Goal: Task Accomplishment & Management: Use online tool/utility

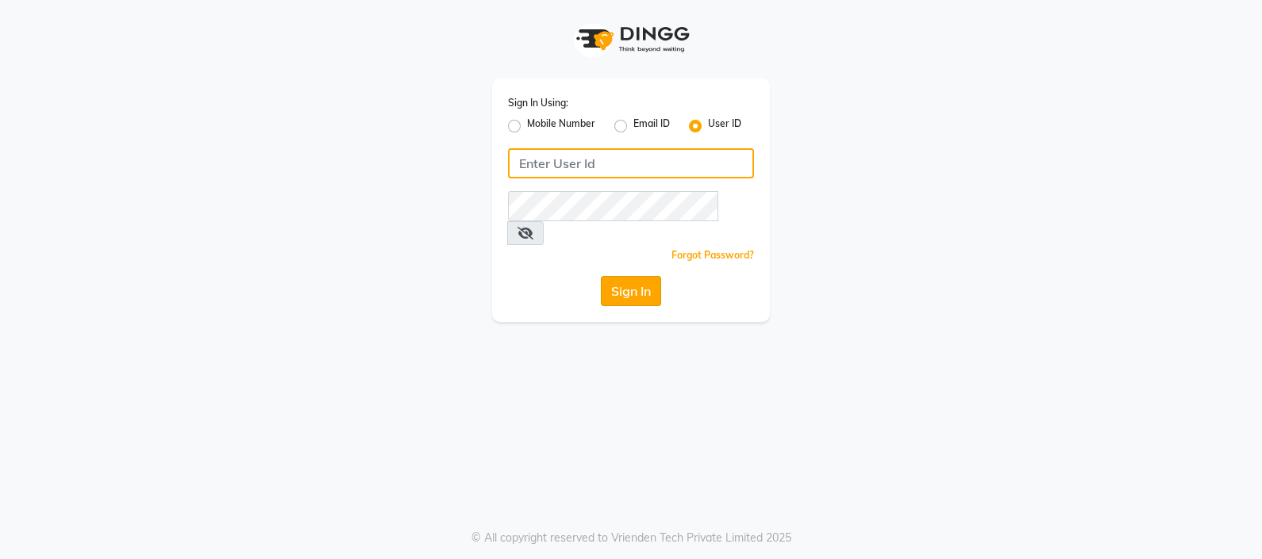
type input "e2769-39"
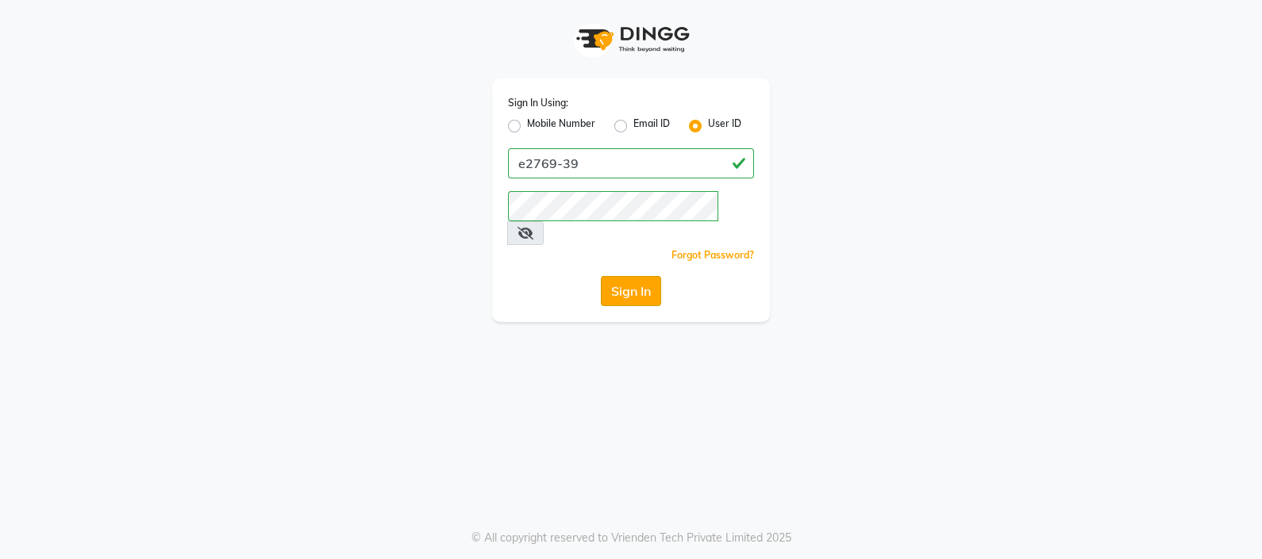
click at [624, 276] on button "Sign In" at bounding box center [631, 291] width 60 height 30
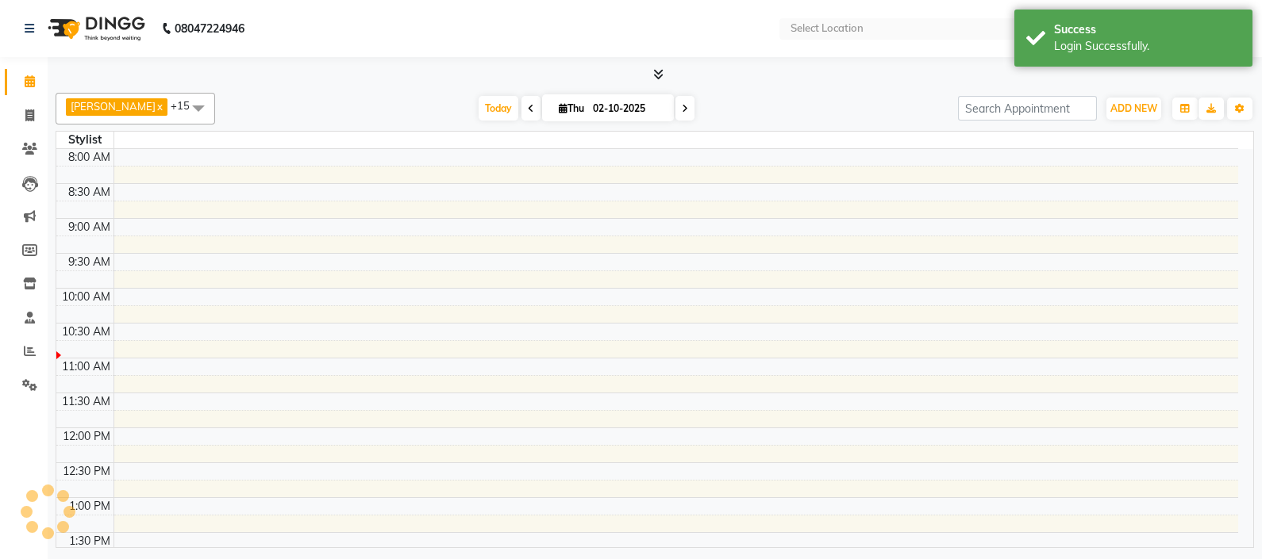
select select "en"
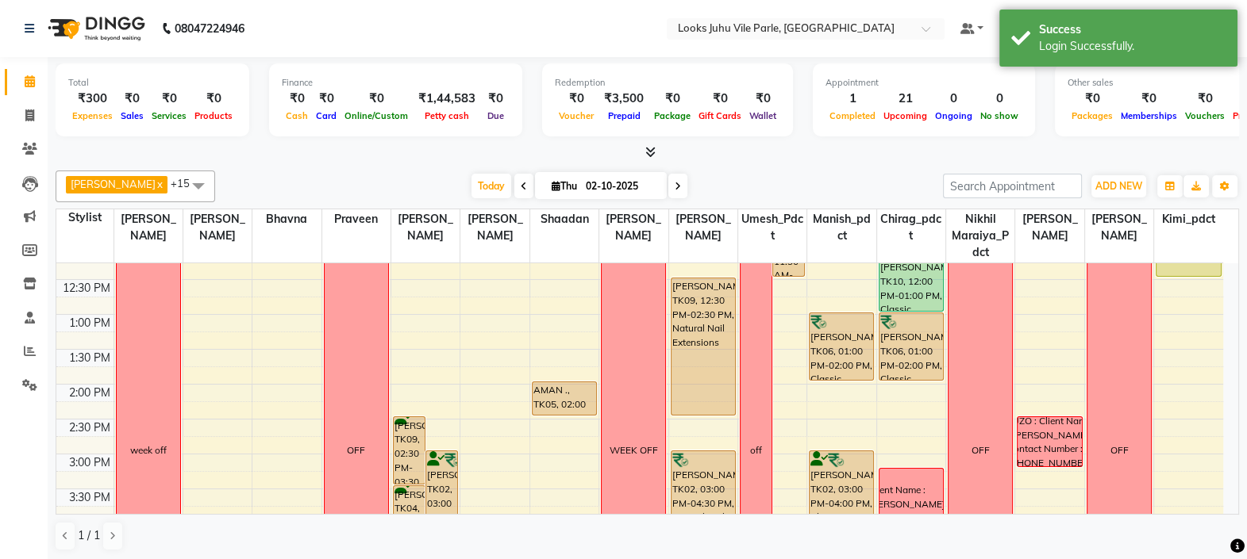
scroll to position [233, 0]
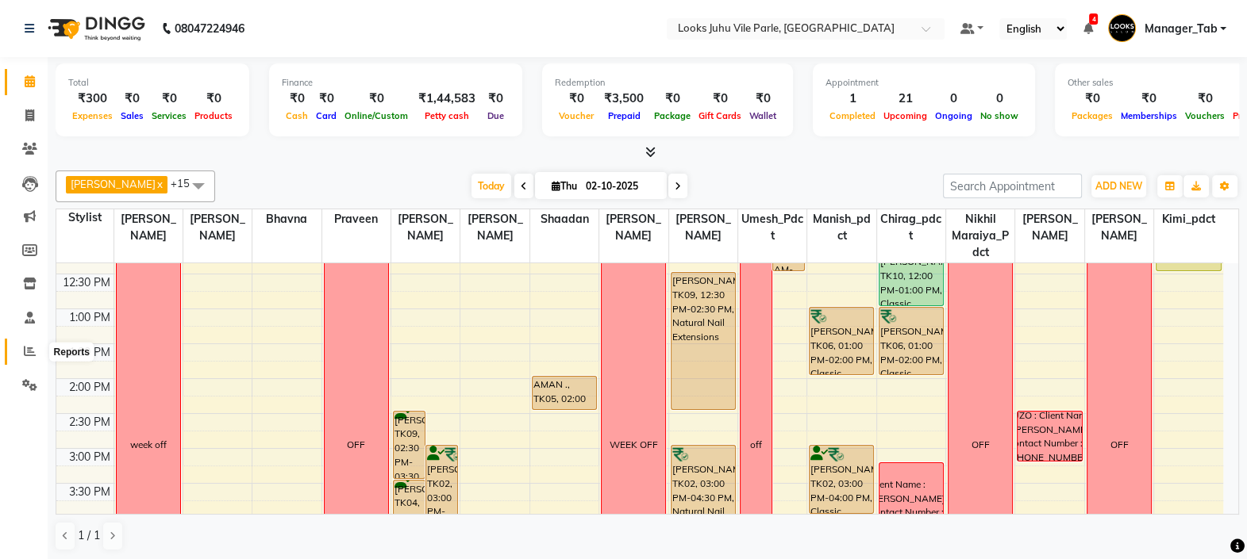
click at [28, 350] on icon at bounding box center [30, 351] width 12 height 12
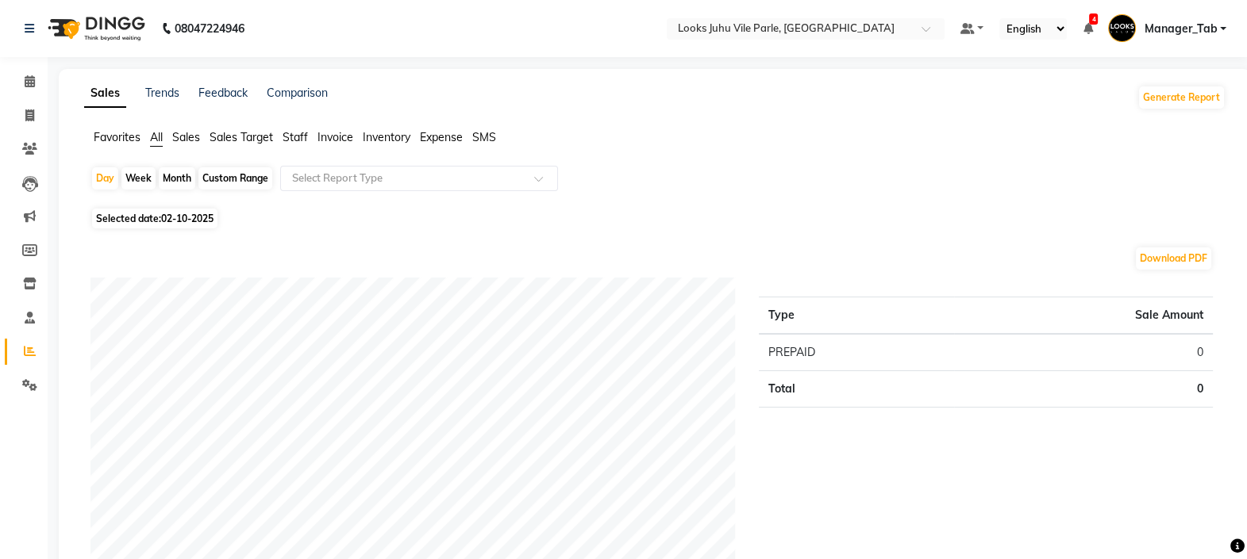
click at [177, 221] on span "02-10-2025" at bounding box center [187, 219] width 52 height 12
select select "10"
select select "2025"
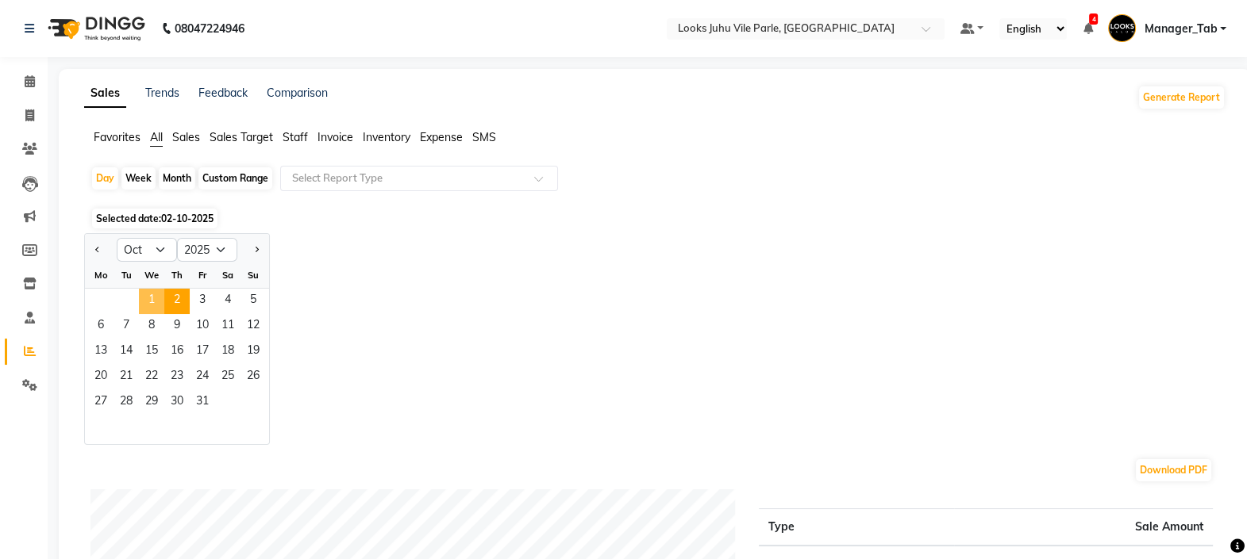
click at [154, 303] on span "1" at bounding box center [151, 301] width 25 height 25
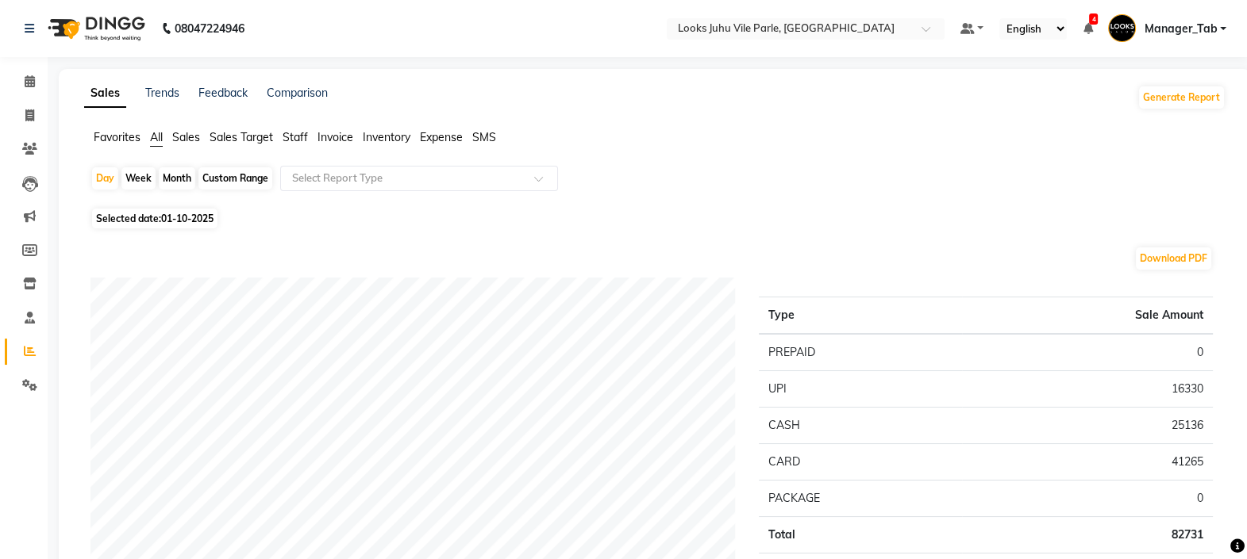
click at [299, 142] on span "Staff" at bounding box center [294, 137] width 25 height 14
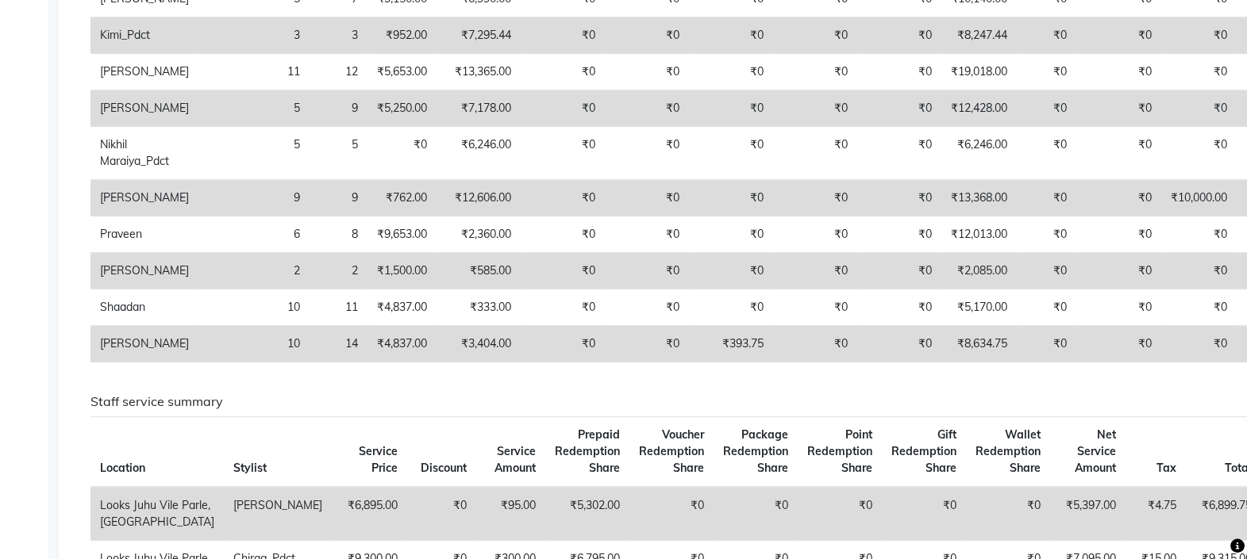
scroll to position [553, 0]
